Goal: Use online tool/utility: Utilize a website feature to perform a specific function

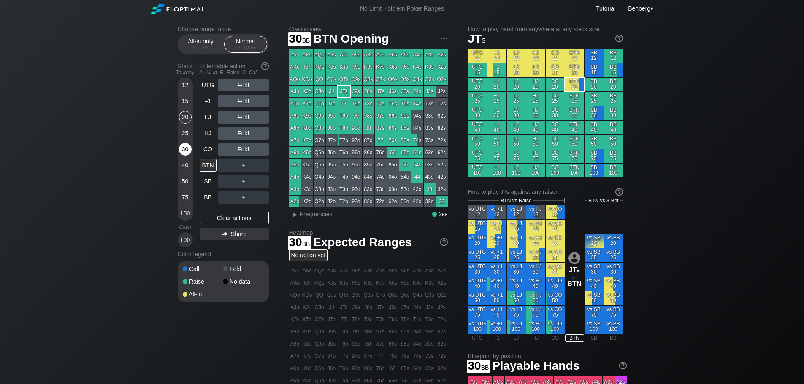
click at [183, 146] on div "30" at bounding box center [185, 149] width 13 height 13
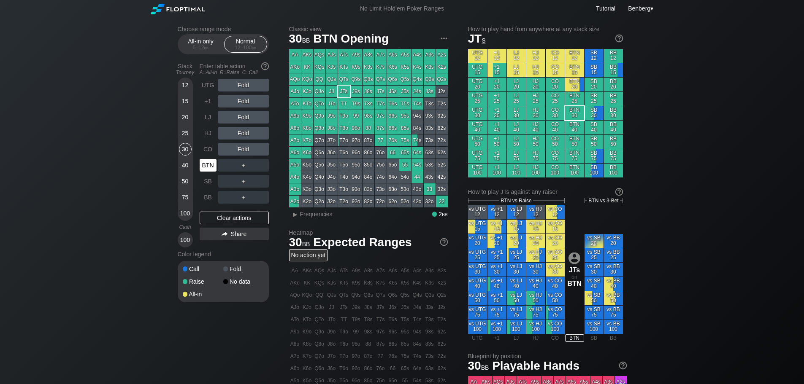
click at [207, 165] on div "BTN" at bounding box center [208, 165] width 17 height 13
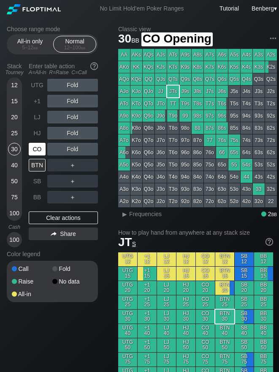
click at [40, 150] on div "CO" at bounding box center [37, 149] width 17 height 13
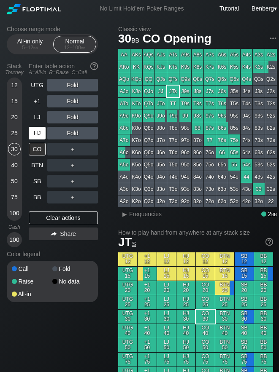
click at [35, 136] on div "HJ" at bounding box center [37, 133] width 17 height 13
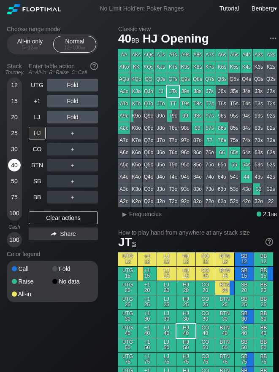
click at [15, 167] on div "40" at bounding box center [14, 165] width 13 height 13
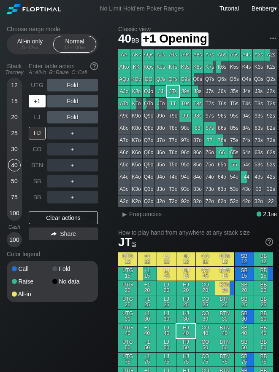
click at [37, 105] on div "+1" at bounding box center [37, 101] width 17 height 13
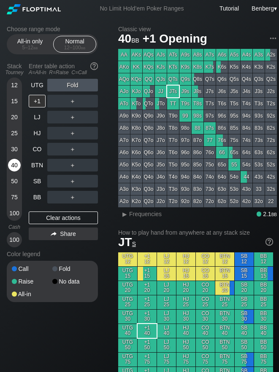
click at [16, 165] on div "40" at bounding box center [14, 165] width 13 height 13
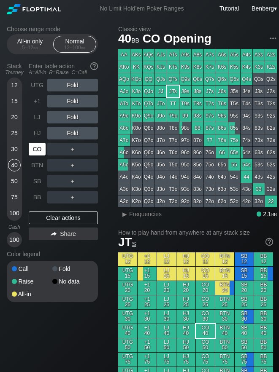
click at [41, 152] on div "CO" at bounding box center [37, 149] width 17 height 13
click at [11, 163] on div "40" at bounding box center [14, 165] width 13 height 13
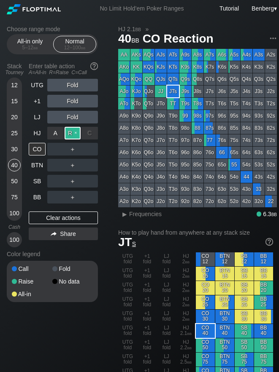
click at [75, 135] on div "R ✕" at bounding box center [73, 133] width 16 height 13
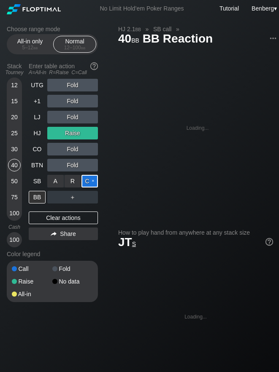
click at [84, 183] on div "C ✕" at bounding box center [89, 181] width 16 height 13
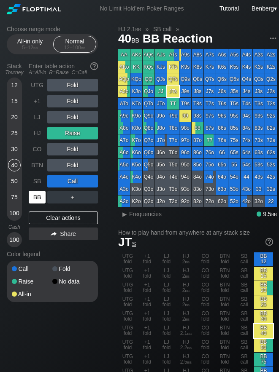
click at [31, 197] on div "BB" at bounding box center [37, 197] width 17 height 13
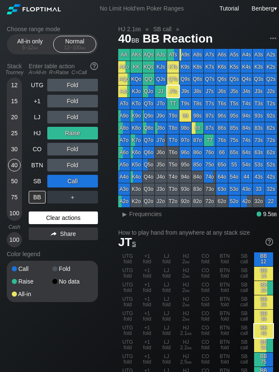
click at [71, 215] on div "Clear actions" at bounding box center [63, 218] width 69 height 13
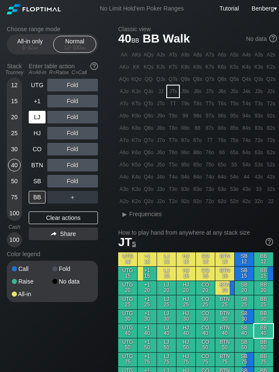
drag, startPoint x: 14, startPoint y: 167, endPoint x: 37, endPoint y: 119, distance: 52.8
click at [14, 167] on div "40" at bounding box center [14, 165] width 13 height 13
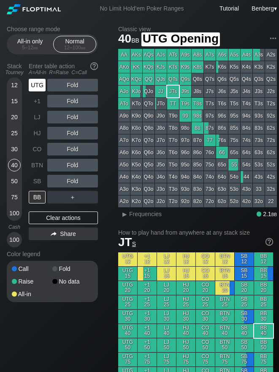
click at [46, 84] on div "UTG" at bounding box center [38, 85] width 19 height 16
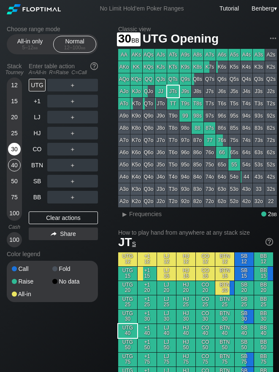
click at [17, 151] on div "30" at bounding box center [14, 149] width 13 height 13
click at [10, 151] on div "30" at bounding box center [14, 149] width 13 height 13
